Goal: Task Accomplishment & Management: Use online tool/utility

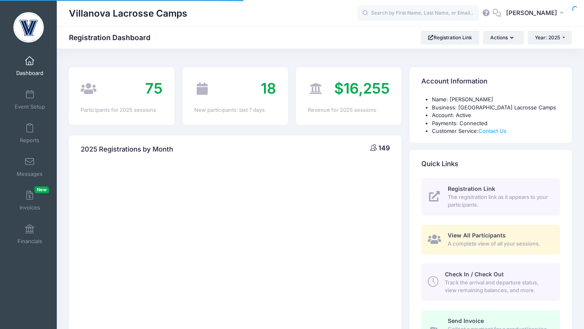
select select
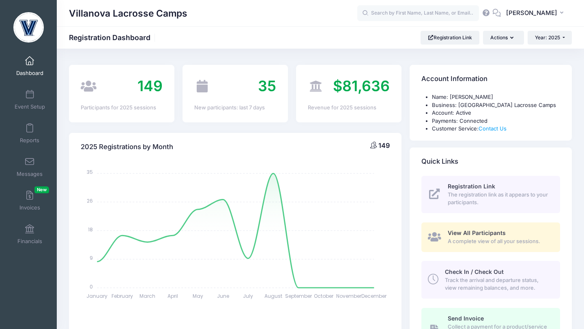
scroll to position [4, 0]
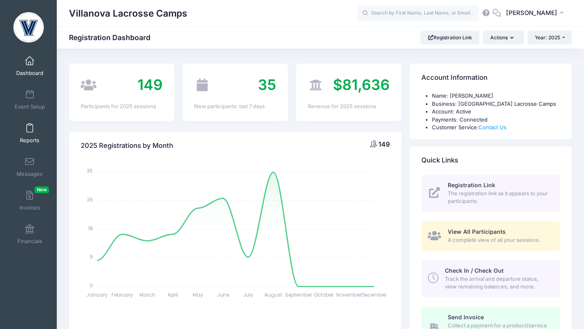
click at [30, 126] on span at bounding box center [30, 128] width 0 height 9
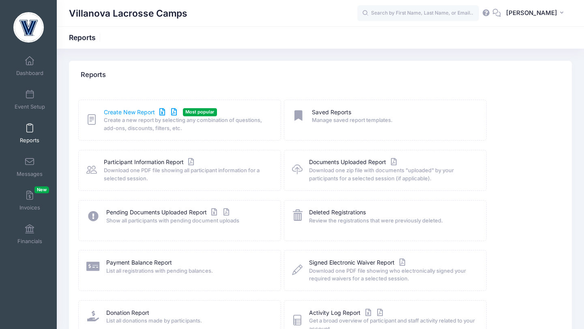
click at [107, 114] on link "Create New Report" at bounding box center [141, 112] width 75 height 9
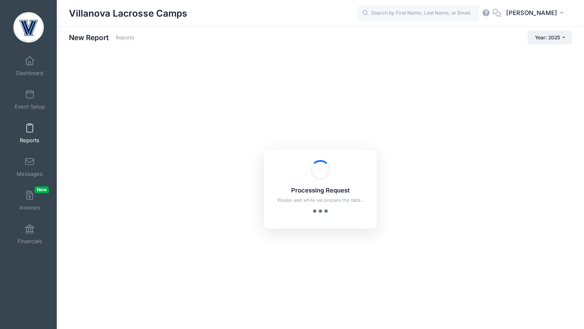
checkbox input "true"
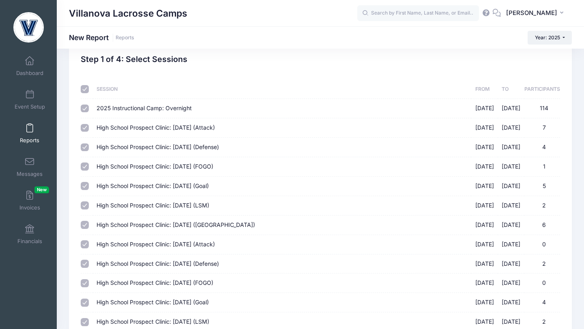
scroll to position [21, 0]
click at [30, 70] on span "Dashboard" at bounding box center [29, 73] width 27 height 7
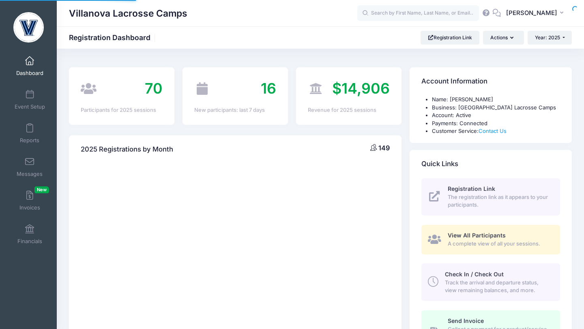
select select
